Goal: Task Accomplishment & Management: Use online tool/utility

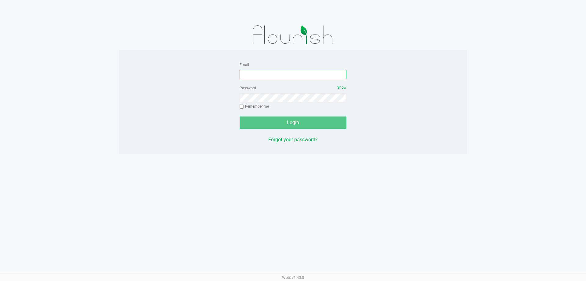
click at [277, 77] on input "Email" at bounding box center [293, 74] width 107 height 9
type input "[EMAIL_ADDRESS][DOMAIN_NAME]"
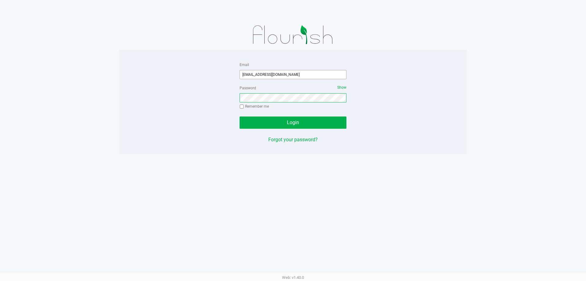
click at [240, 116] on button "Login" at bounding box center [293, 122] width 107 height 12
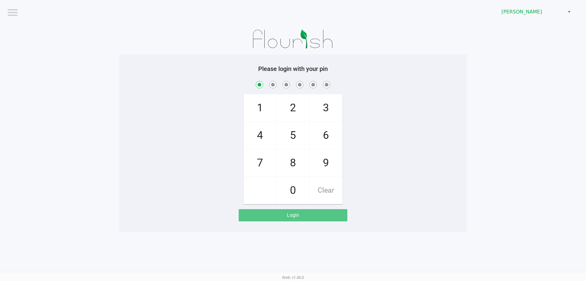
checkbox input "true"
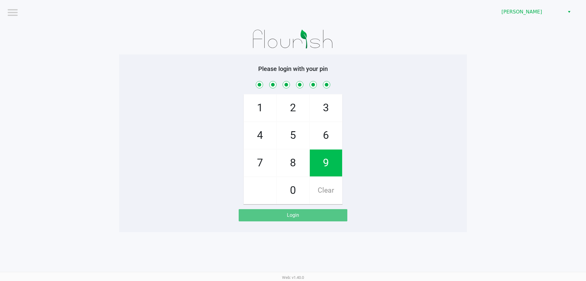
checkbox input "true"
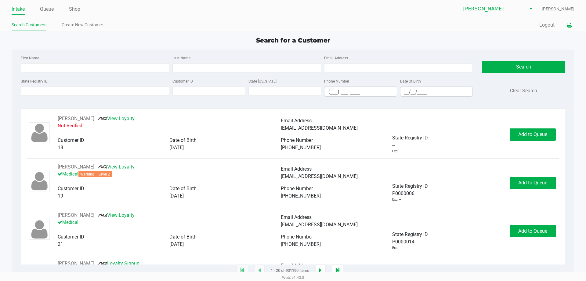
click at [571, 27] on icon at bounding box center [569, 25] width 5 height 4
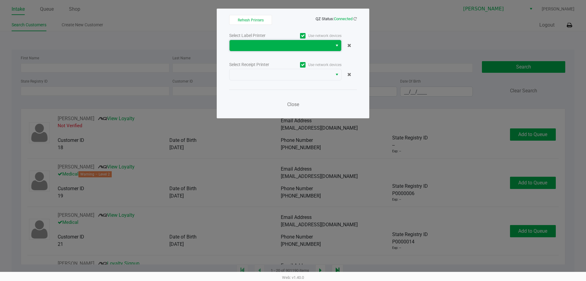
click at [259, 50] on span at bounding box center [281, 45] width 103 height 11
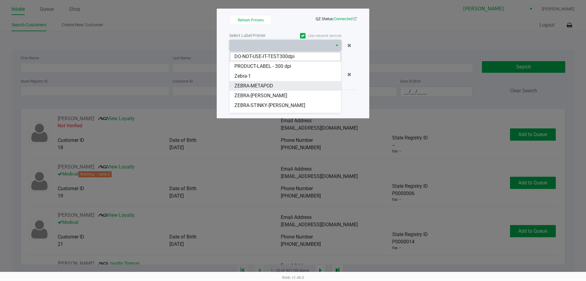
click at [260, 85] on span "ZEBRA-METAPOD" at bounding box center [254, 85] width 39 height 7
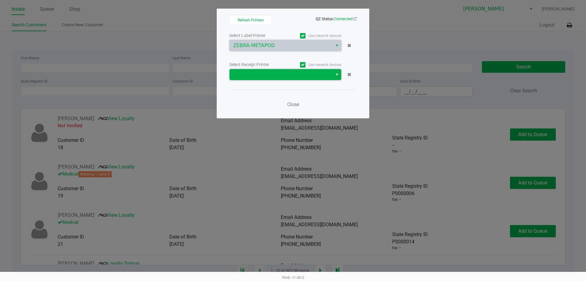
click at [260, 70] on span at bounding box center [281, 74] width 103 height 11
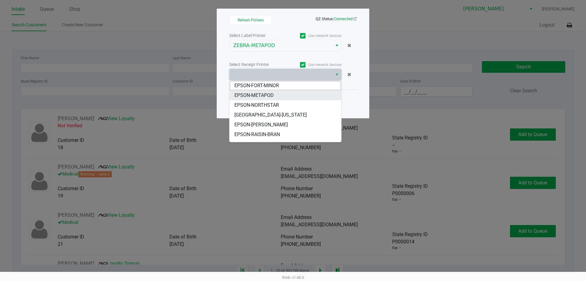
click at [260, 95] on span "EPSON-METAPOD" at bounding box center [254, 95] width 39 height 7
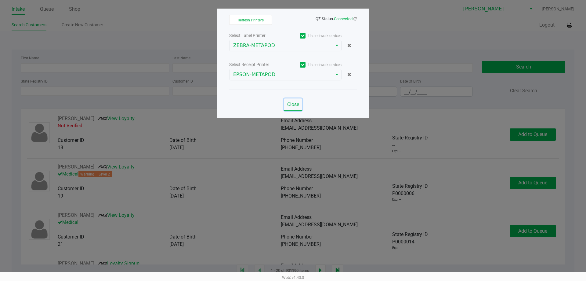
click at [295, 108] on button "Close" at bounding box center [293, 104] width 18 height 12
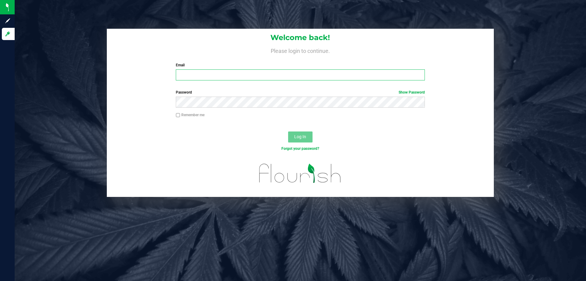
click at [224, 78] on input "Email" at bounding box center [300, 74] width 249 height 11
type input "[EMAIL_ADDRESS][DOMAIN_NAME]"
click at [288, 131] on button "Log In" at bounding box center [300, 136] width 24 height 11
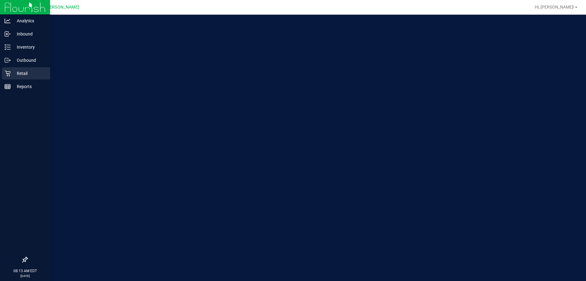
click at [21, 72] on p "Retail" at bounding box center [29, 73] width 37 height 7
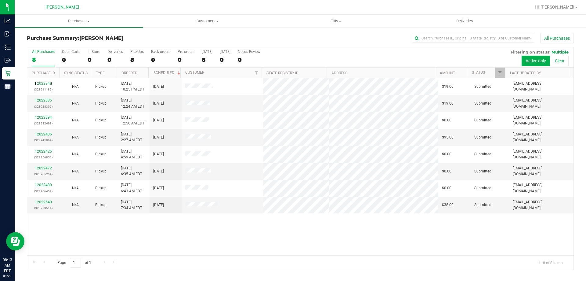
click at [44, 82] on link "12022348" at bounding box center [43, 83] width 17 height 4
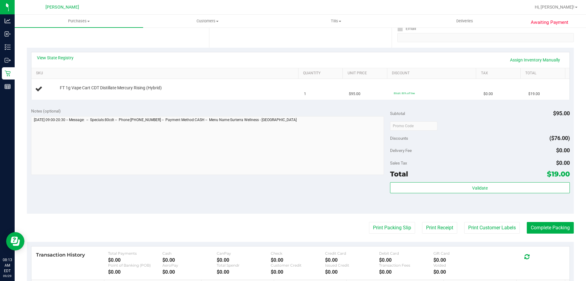
scroll to position [122, 0]
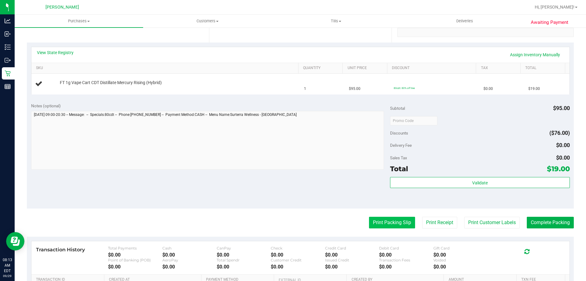
click at [382, 219] on button "Print Packing Slip" at bounding box center [392, 223] width 46 height 12
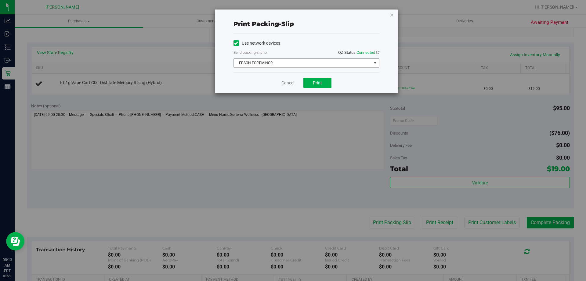
click at [282, 63] on span "EPSON-FORT-MINOR" at bounding box center [303, 63] width 138 height 9
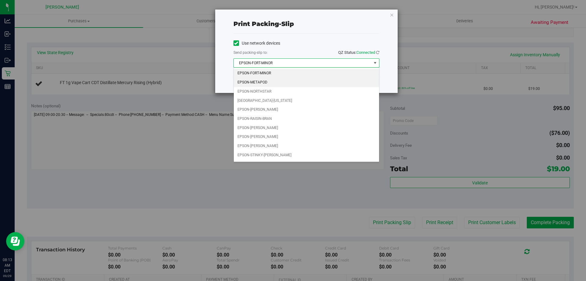
click at [276, 83] on li "EPSON-METAPOD" at bounding box center [306, 82] width 145 height 9
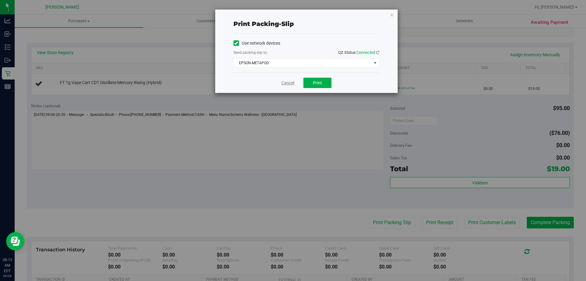
click at [286, 82] on link "Cancel" at bounding box center [288, 83] width 13 height 6
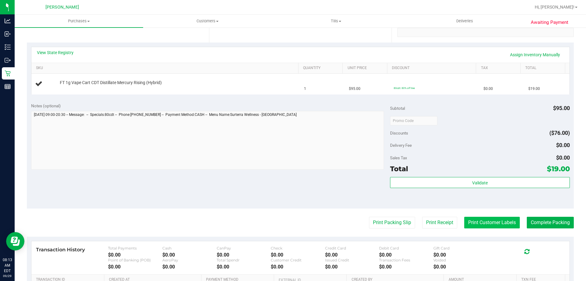
click at [490, 225] on button "Print Customer Labels" at bounding box center [493, 223] width 56 height 12
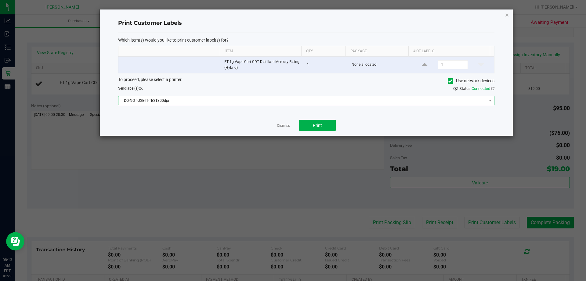
click at [294, 102] on span "DO-NOT-USE-IT-TEST300dpi" at bounding box center [302, 100] width 368 height 9
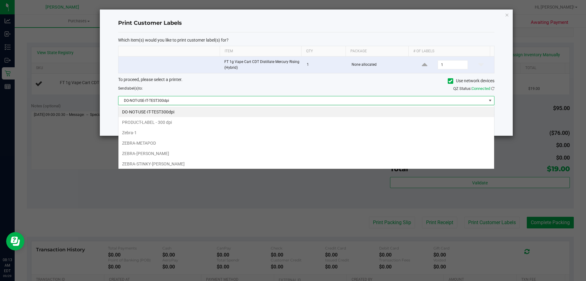
scroll to position [9, 376]
click at [209, 141] on li "ZEBRA-METAPOD" at bounding box center [306, 143] width 376 height 10
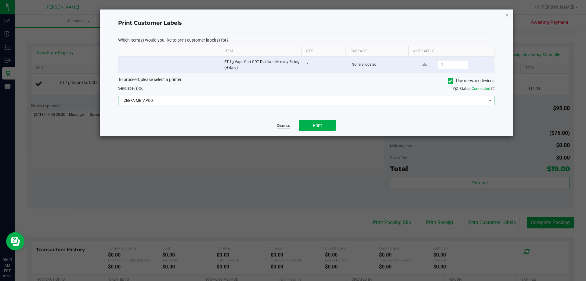
click at [286, 124] on link "Dismiss" at bounding box center [283, 125] width 13 height 5
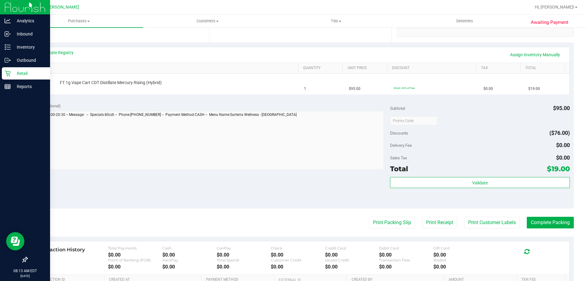
click at [27, 74] on p "Retail" at bounding box center [29, 73] width 37 height 7
